Goal: Information Seeking & Learning: Learn about a topic

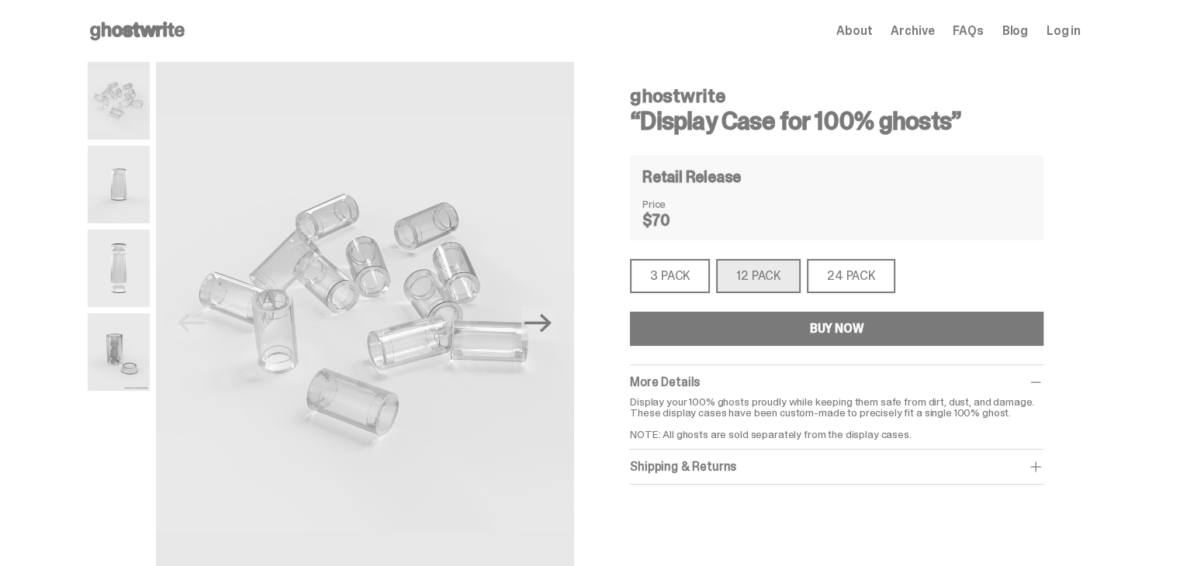
click at [143, 26] on use at bounding box center [137, 31] width 95 height 19
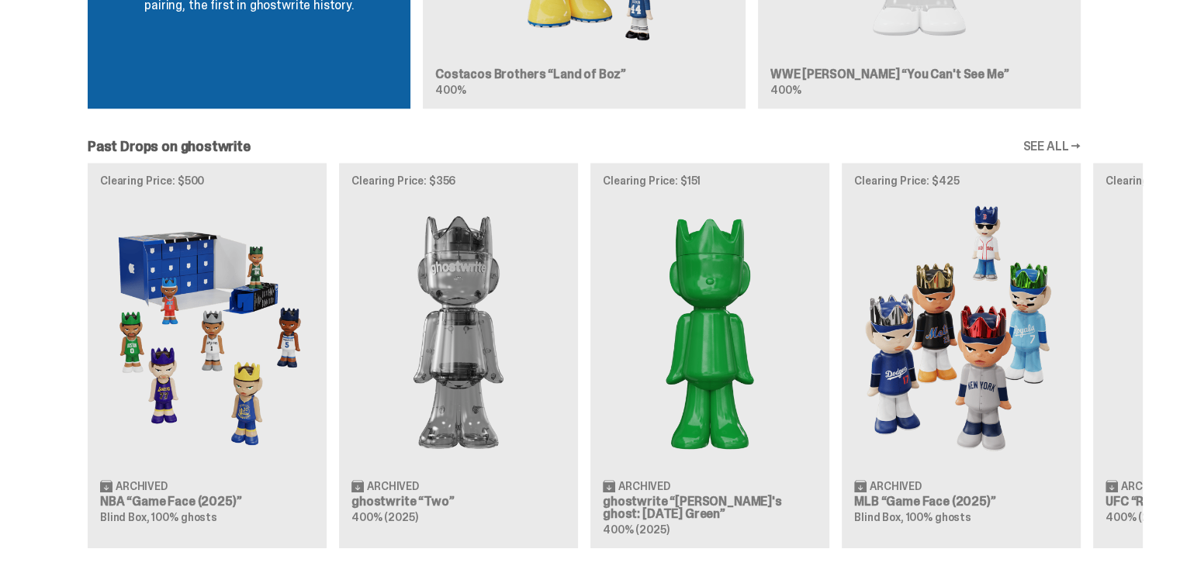
scroll to position [1319, 0]
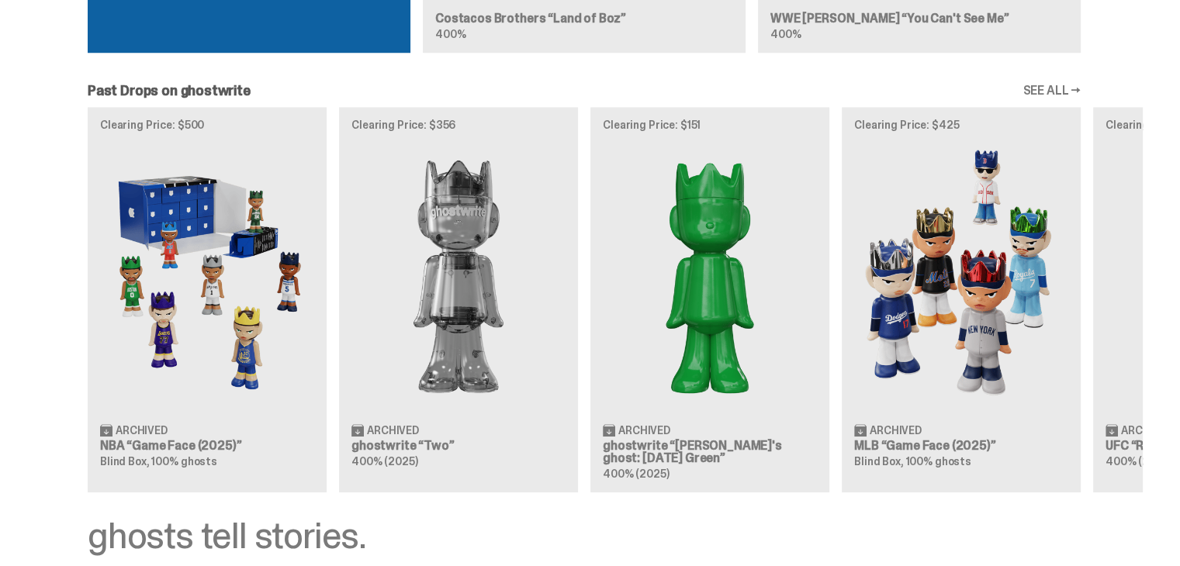
click at [230, 282] on div "Clearing Price: $500 Archived NBA “Game Face (2025)” Blind Box, 100% ghosts Cle…" at bounding box center [584, 299] width 1117 height 385
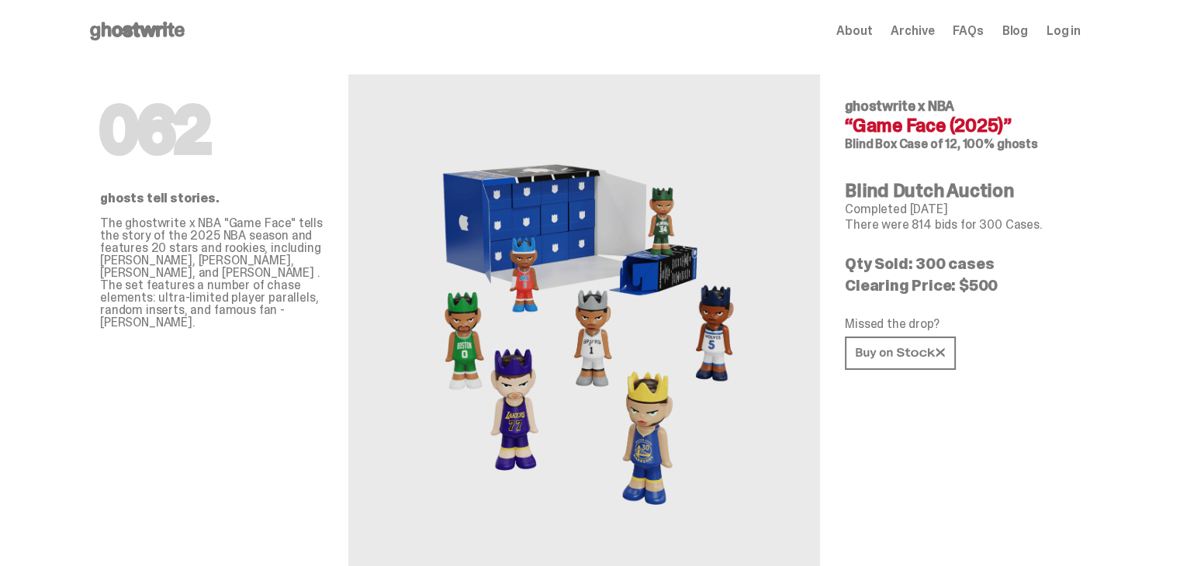
drag, startPoint x: 867, startPoint y: 113, endPoint x: 1042, endPoint y: 140, distance: 177.4
click at [1042, 140] on div "062 ghosts tell stories. The ghostwrite x NBA "Game Face" tells the story of th…" at bounding box center [584, 337] width 993 height 551
copy div "ghostwrite x NBA “Game Face (2025)” Blind Box Case of 12, 100% ghosts"
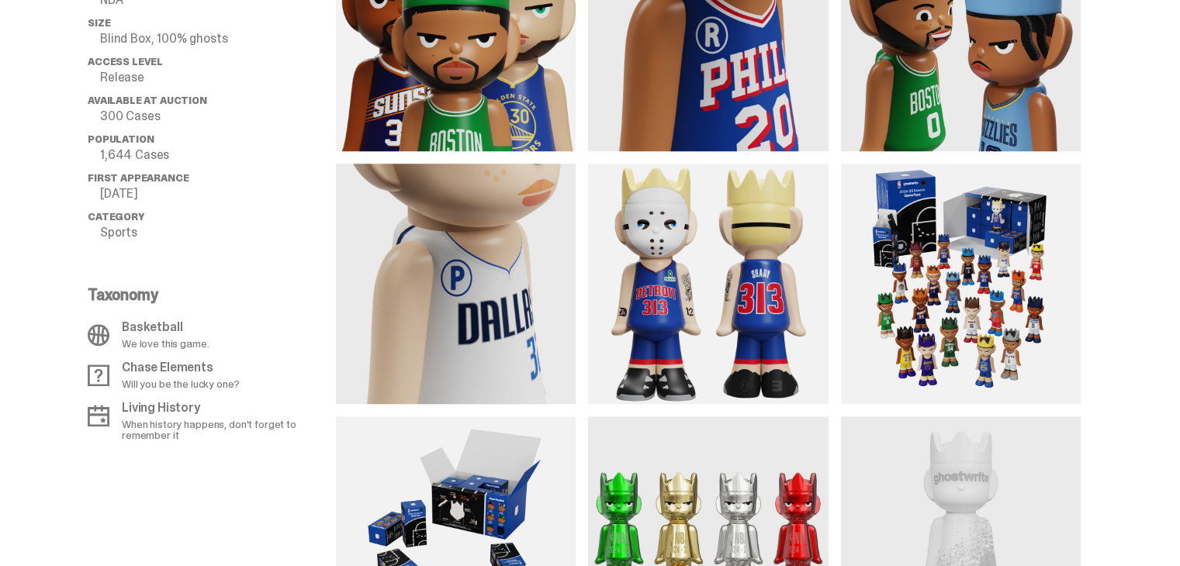
scroll to position [1319, 0]
click at [984, 220] on img at bounding box center [961, 284] width 240 height 240
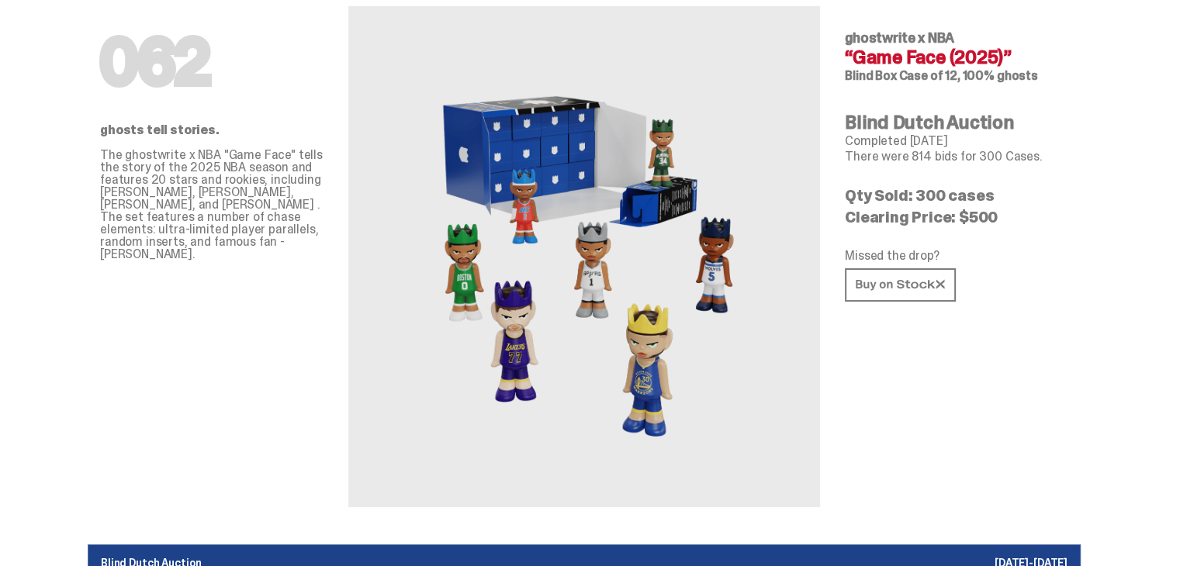
scroll to position [0, 0]
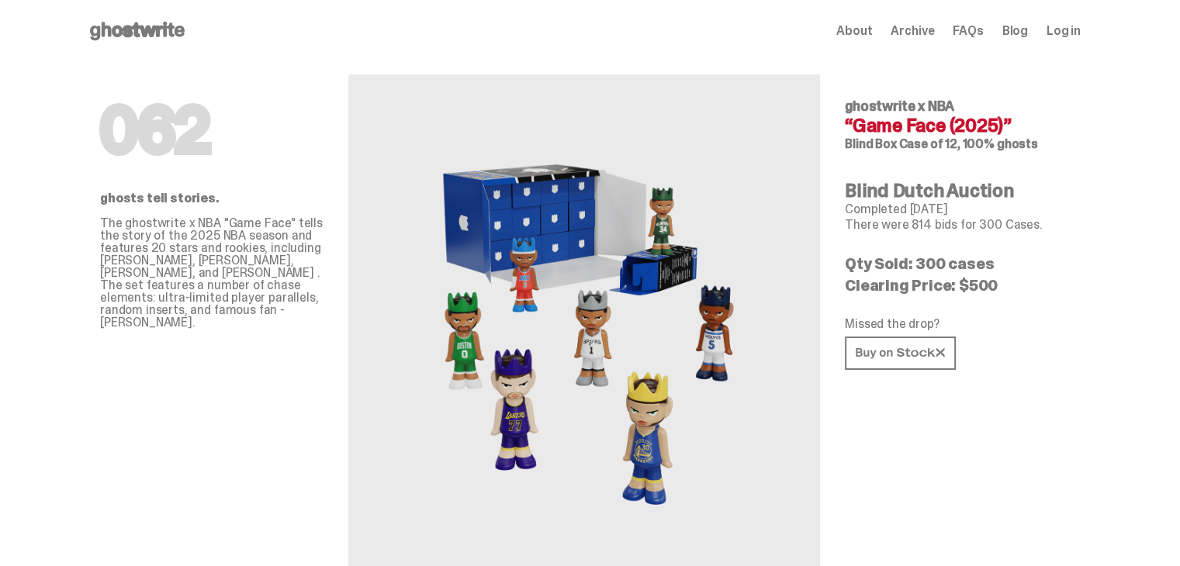
copy div "ghostwrite x NBA “Game Face (2025)” Blind Box Case of 12, 100% ghosts"
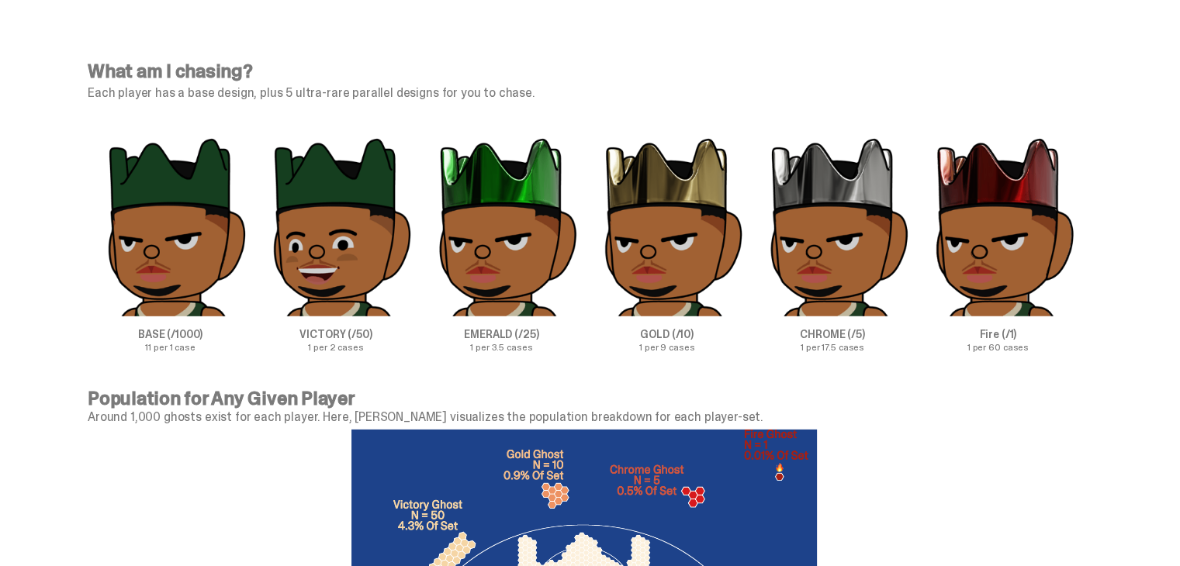
scroll to position [4732, 0]
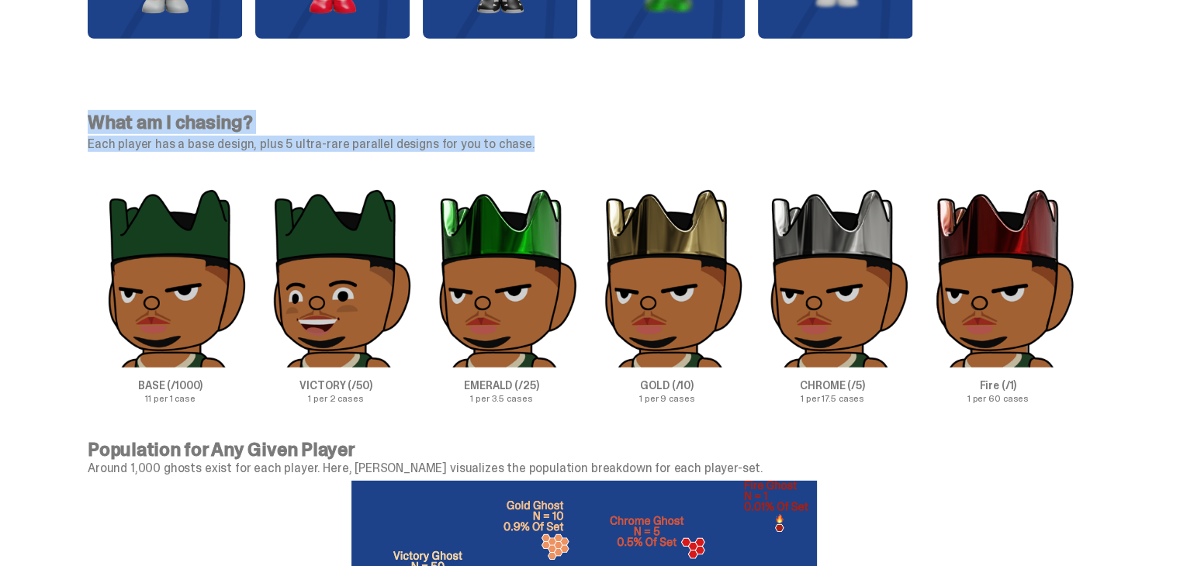
drag, startPoint x: 96, startPoint y: 116, endPoint x: 524, endPoint y: 149, distance: 429.5
click at [524, 149] on div "What am I chasing? Each player has a base design, plus 5 ultra-rare parallel de…" at bounding box center [584, 258] width 993 height 290
copy div "What am I chasing? Each player has a base design, plus 5 ultra-rare parallel de…"
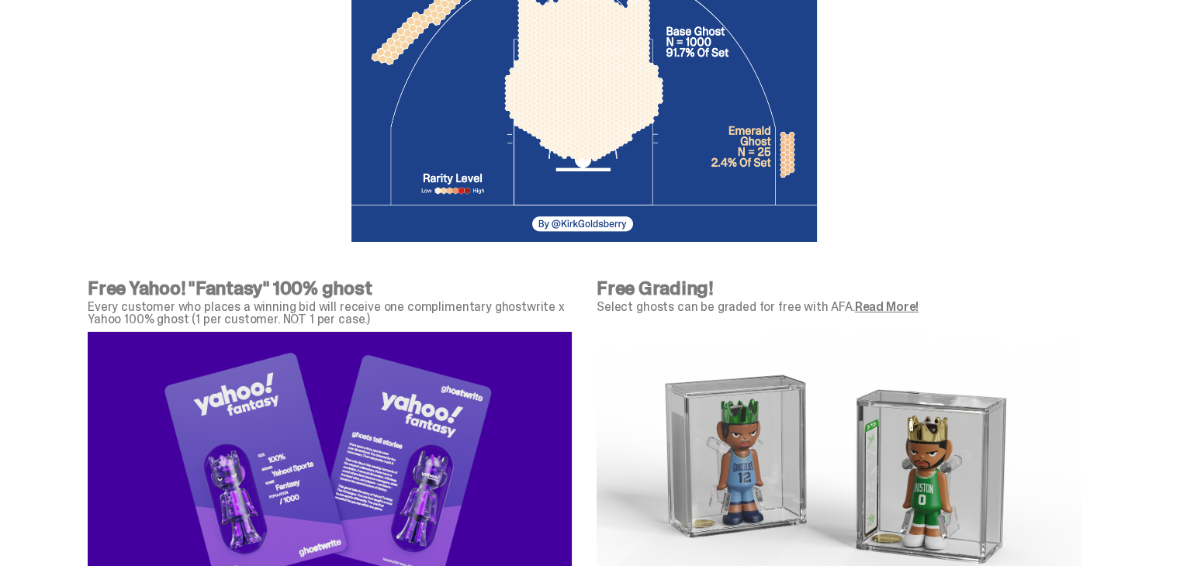
scroll to position [5352, 0]
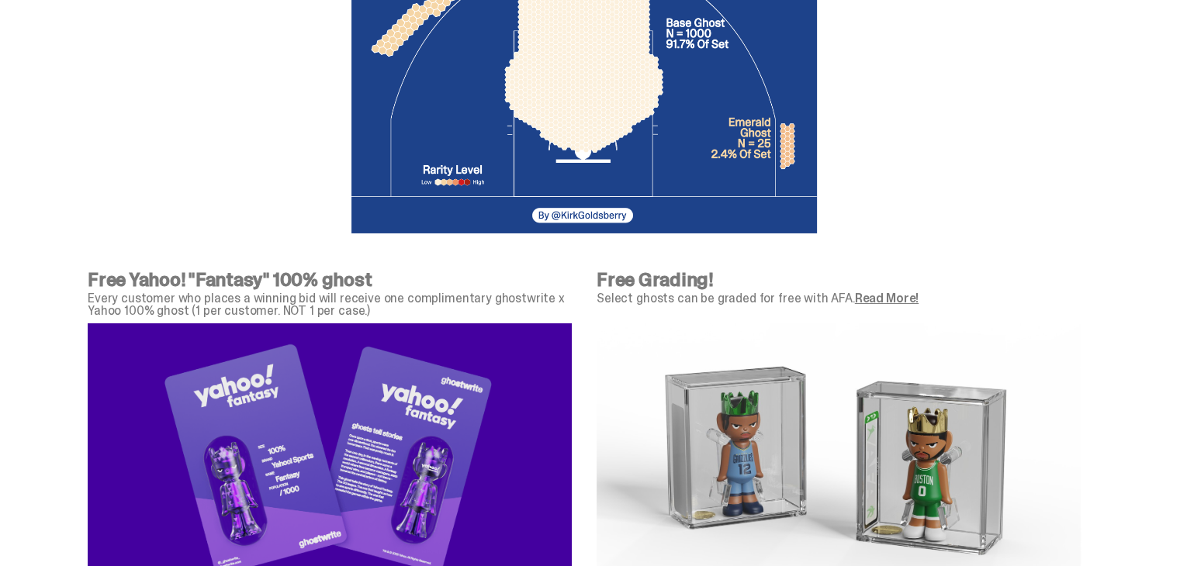
click at [884, 298] on link "Read More!" at bounding box center [887, 298] width 64 height 16
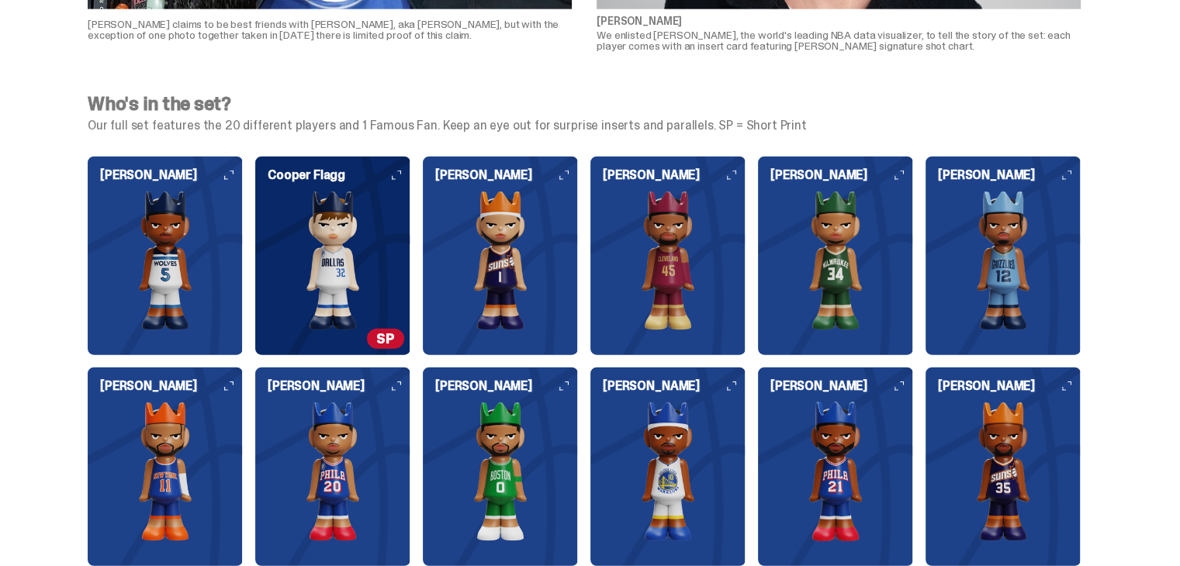
scroll to position [3800, 0]
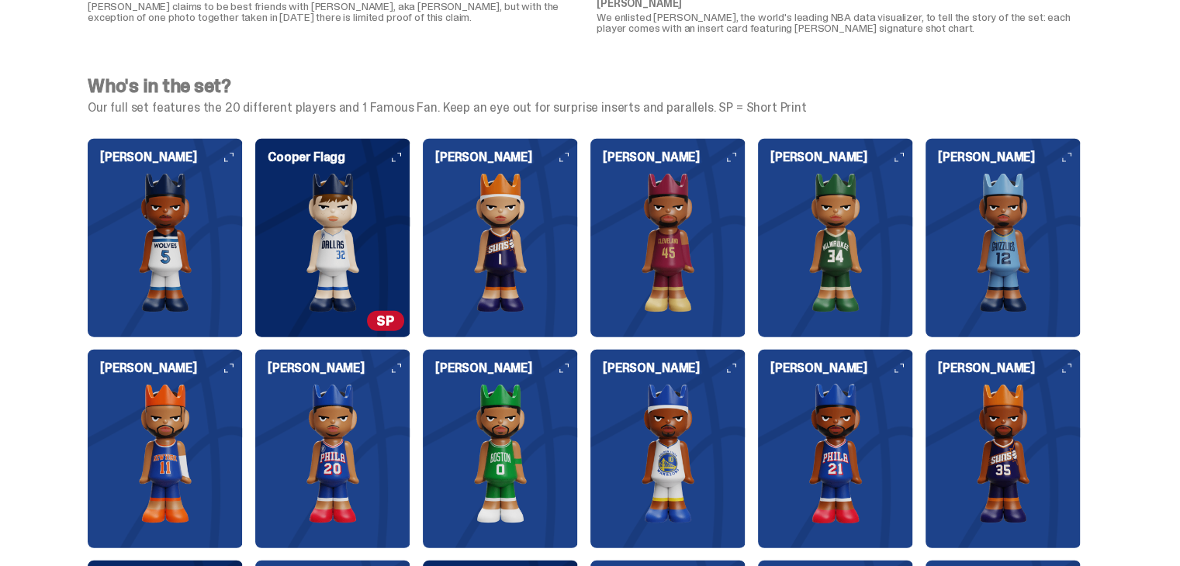
click at [338, 216] on img at bounding box center [332, 243] width 155 height 140
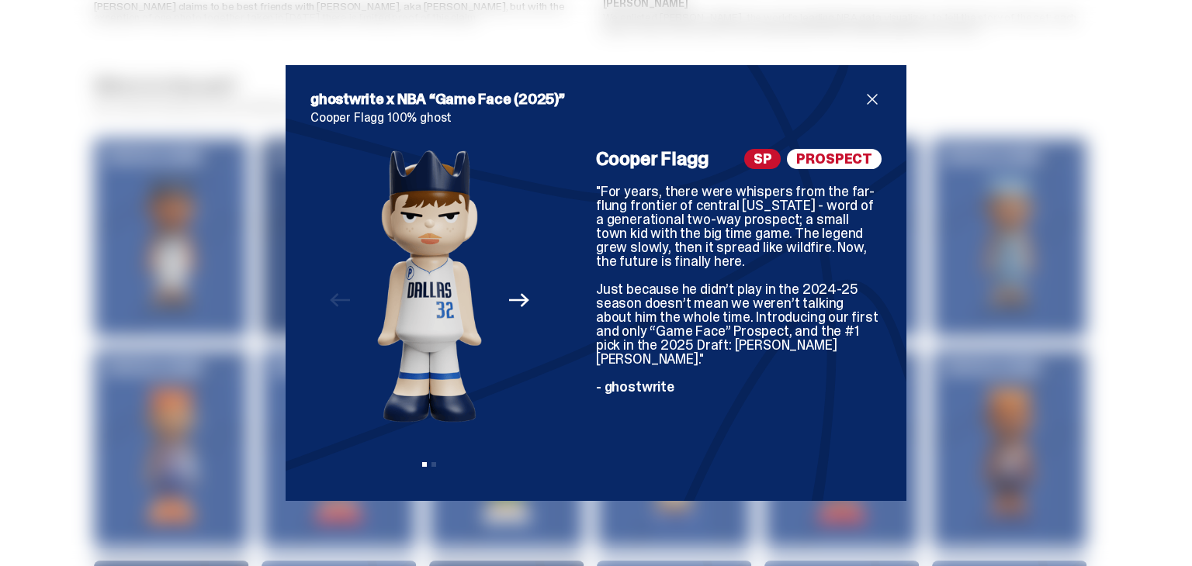
click at [867, 101] on span "close" at bounding box center [872, 99] width 19 height 19
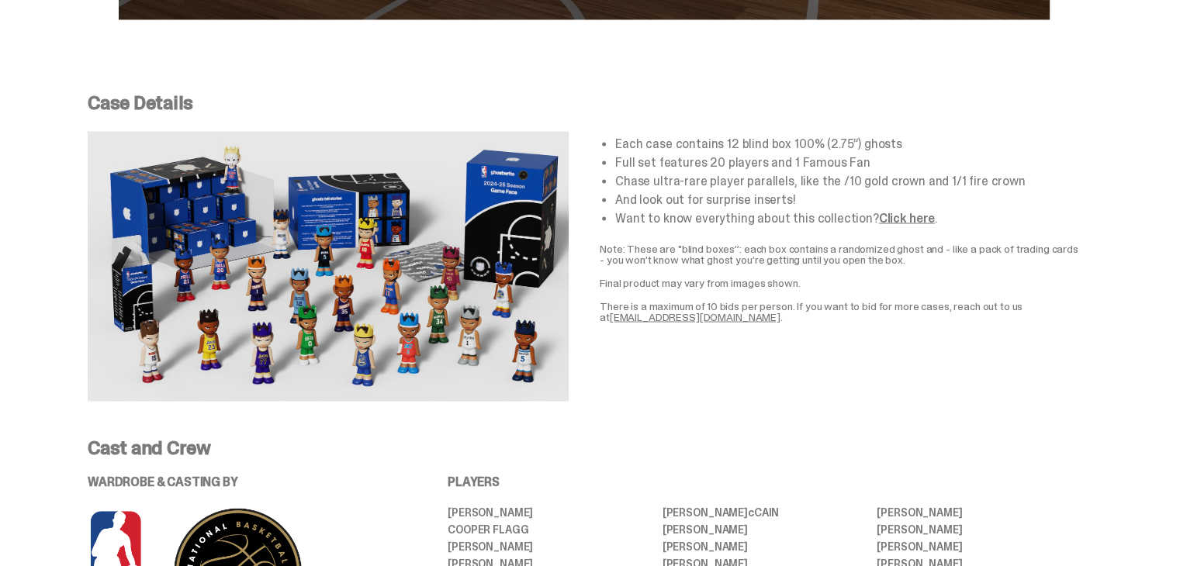
scroll to position [2714, 0]
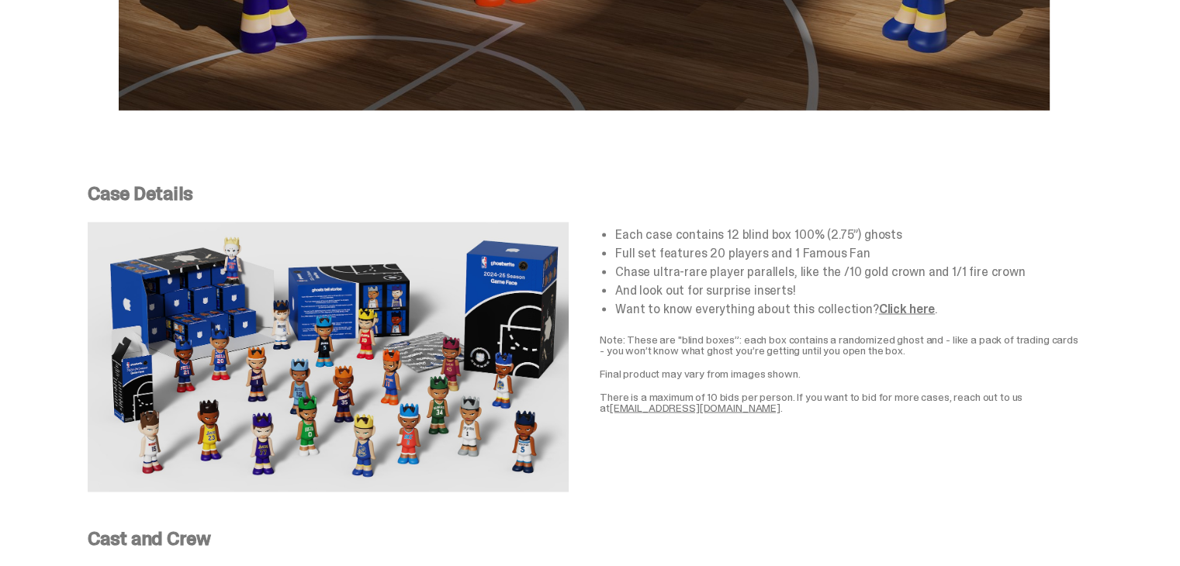
click at [882, 306] on link "Click here" at bounding box center [907, 308] width 56 height 16
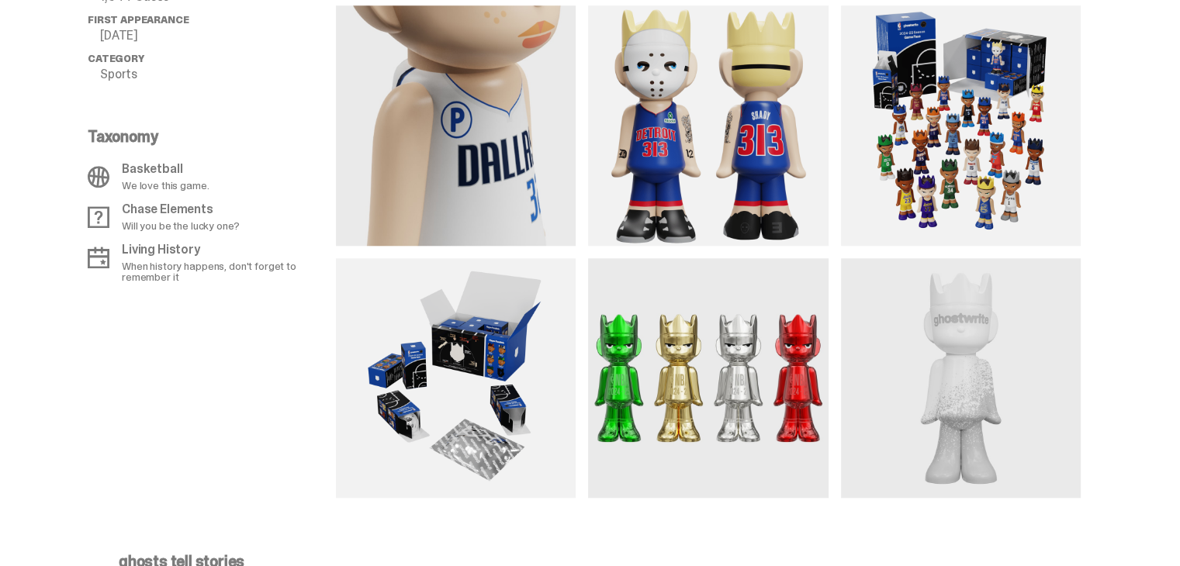
scroll to position [1473, 0]
